Goal: Navigation & Orientation: Find specific page/section

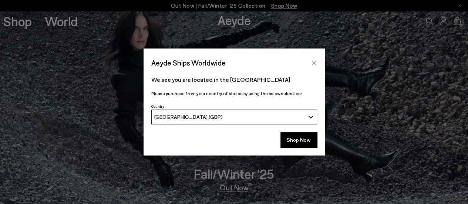
click at [315, 59] on button "Close" at bounding box center [314, 62] width 11 height 11
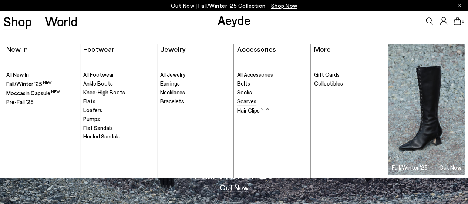
click at [246, 102] on span "Scarves" at bounding box center [246, 101] width 19 height 7
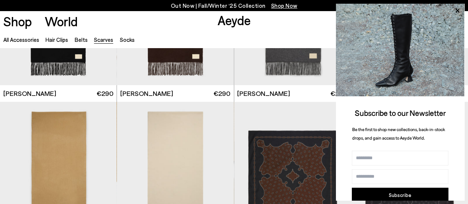
scroll to position [111, 0]
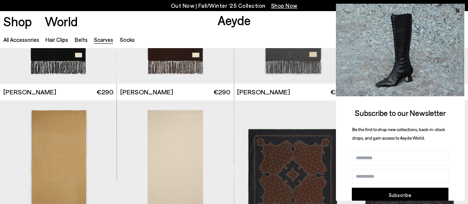
click at [459, 10] on icon at bounding box center [458, 11] width 4 height 4
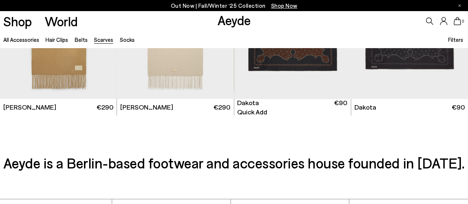
scroll to position [392, 0]
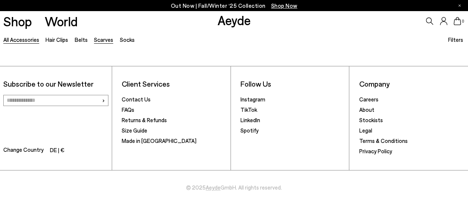
click at [28, 41] on link "All accessories" at bounding box center [21, 39] width 36 height 7
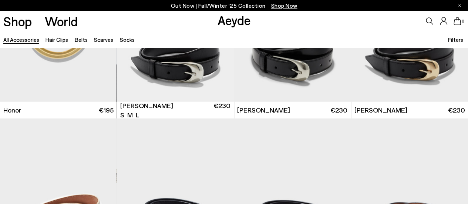
scroll to position [1185, 0]
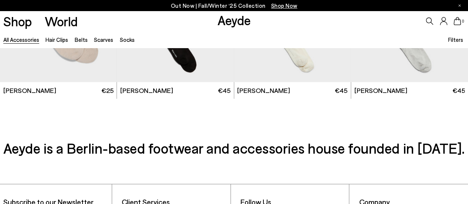
scroll to position [2333, 0]
